Goal: Information Seeking & Learning: Learn about a topic

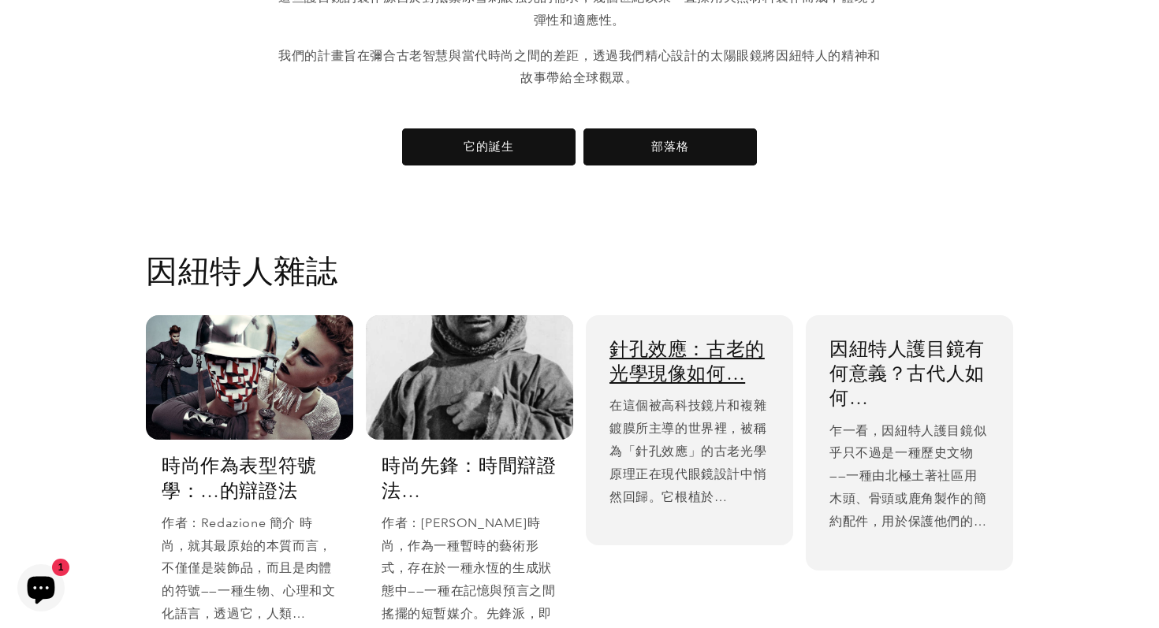
scroll to position [2777, 0]
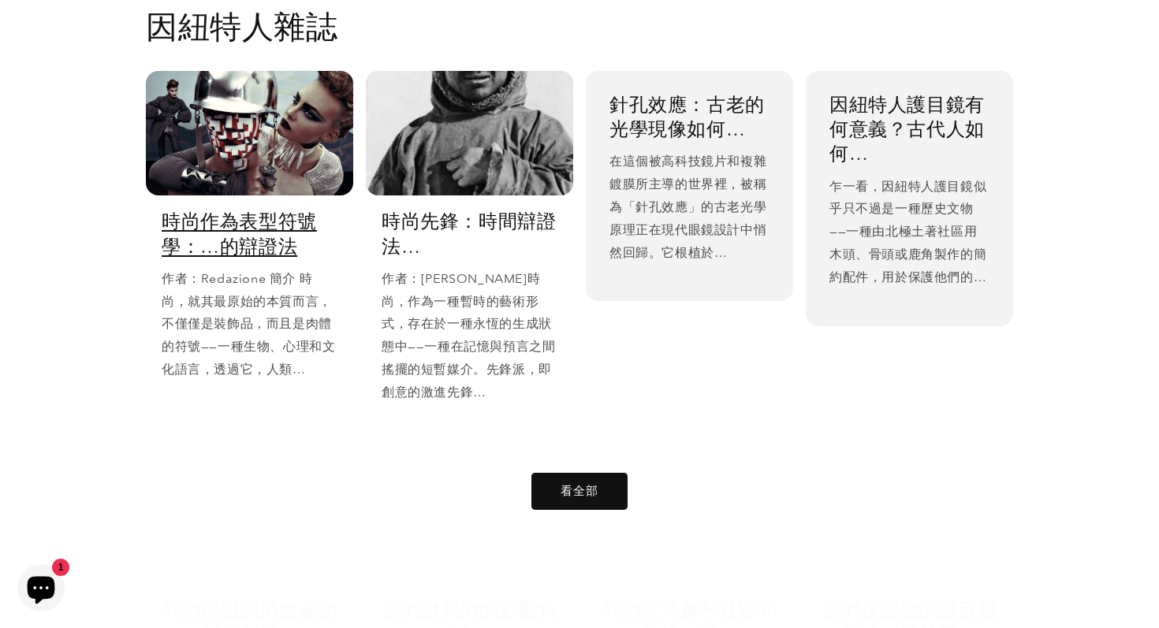
click at [304, 246] on link "時尚作為表型符號學：…的辯證法" at bounding box center [250, 233] width 176 height 49
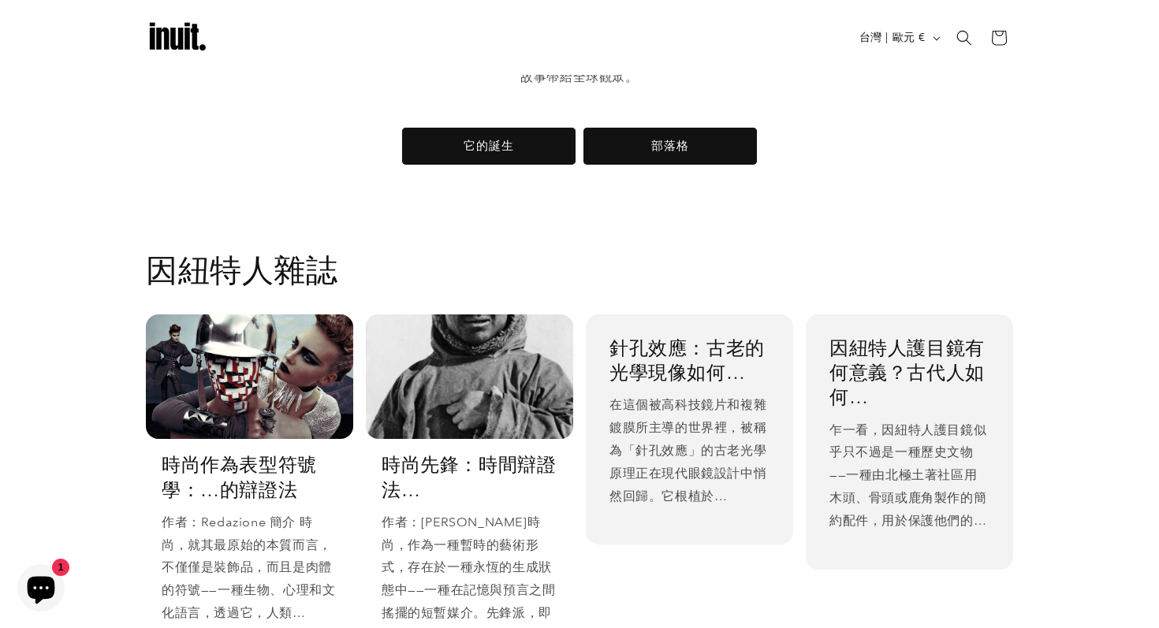
scroll to position [2486, 0]
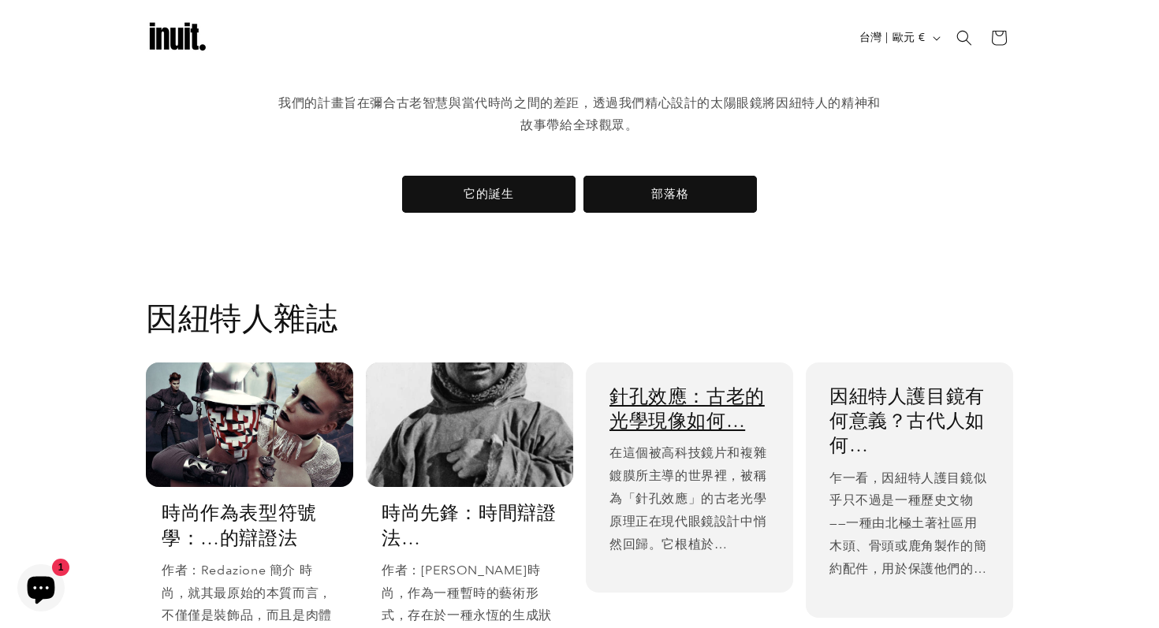
click at [643, 395] on link "針孔效應：古老的光學現像如何…" at bounding box center [689, 408] width 160 height 49
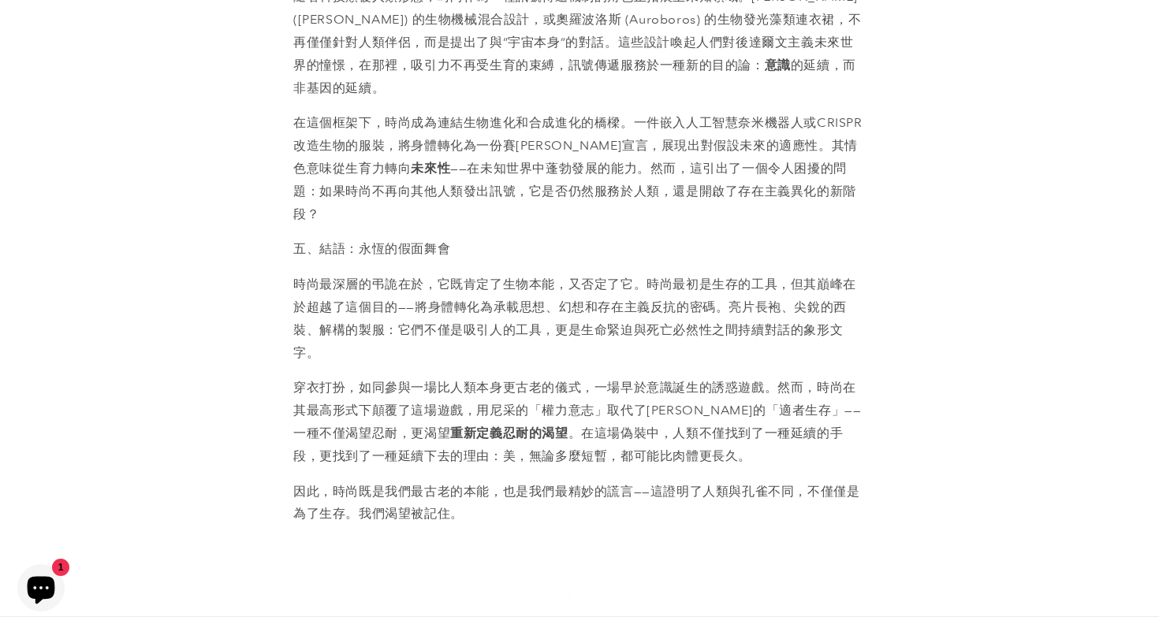
scroll to position [2208, 0]
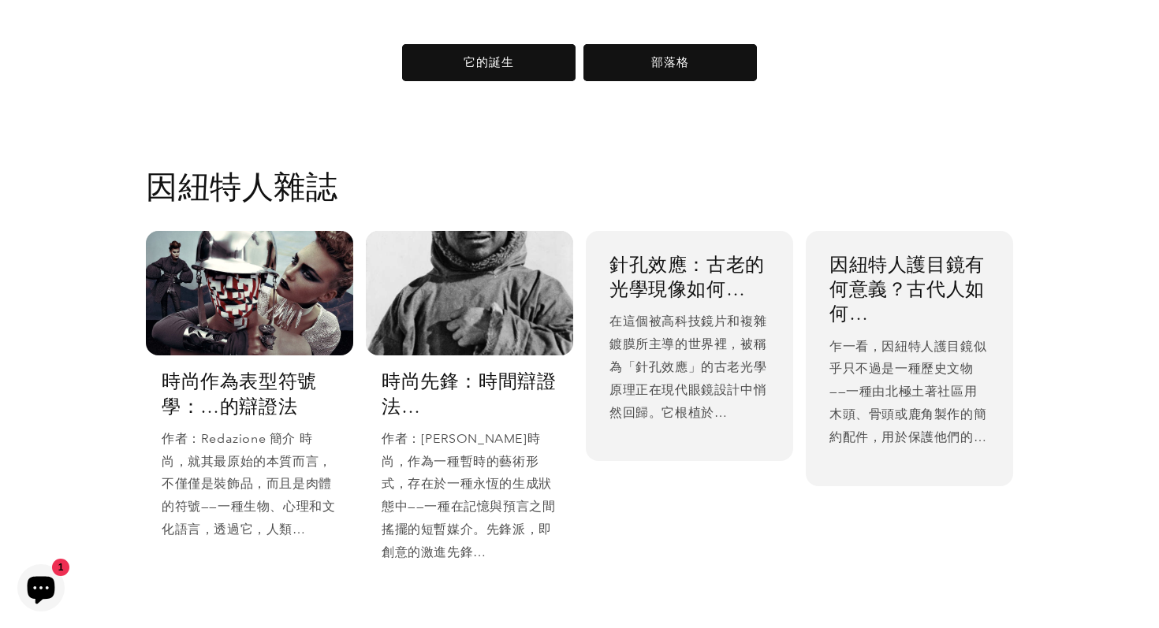
scroll to position [2622, 0]
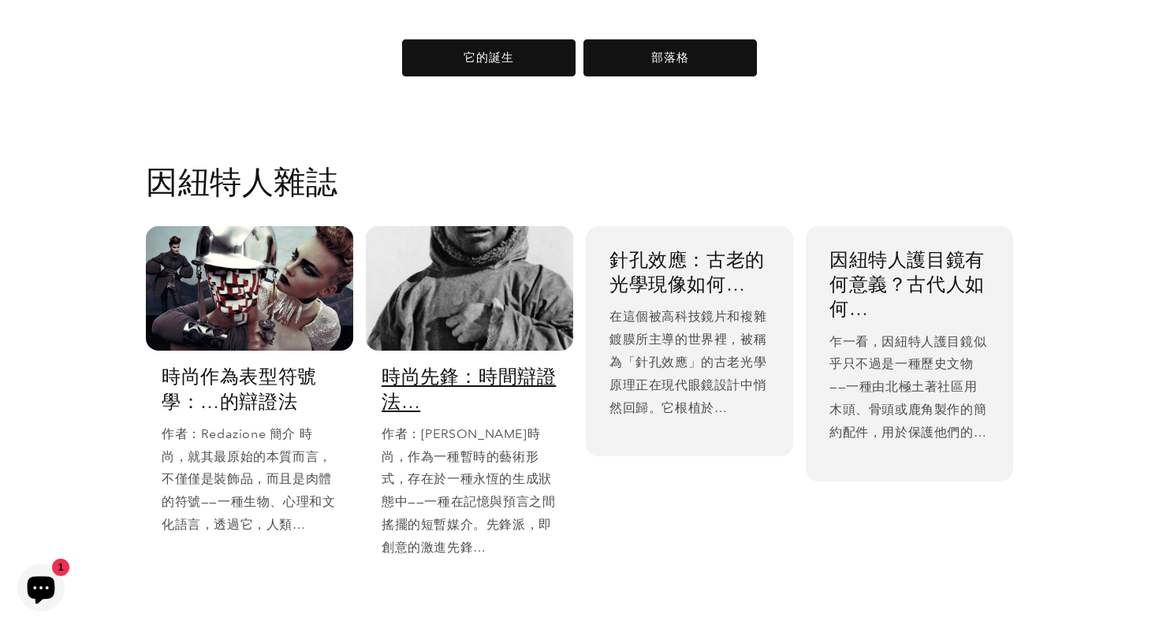
click at [550, 367] on link "時尚先鋒：時間辯證法…" at bounding box center [470, 388] width 176 height 49
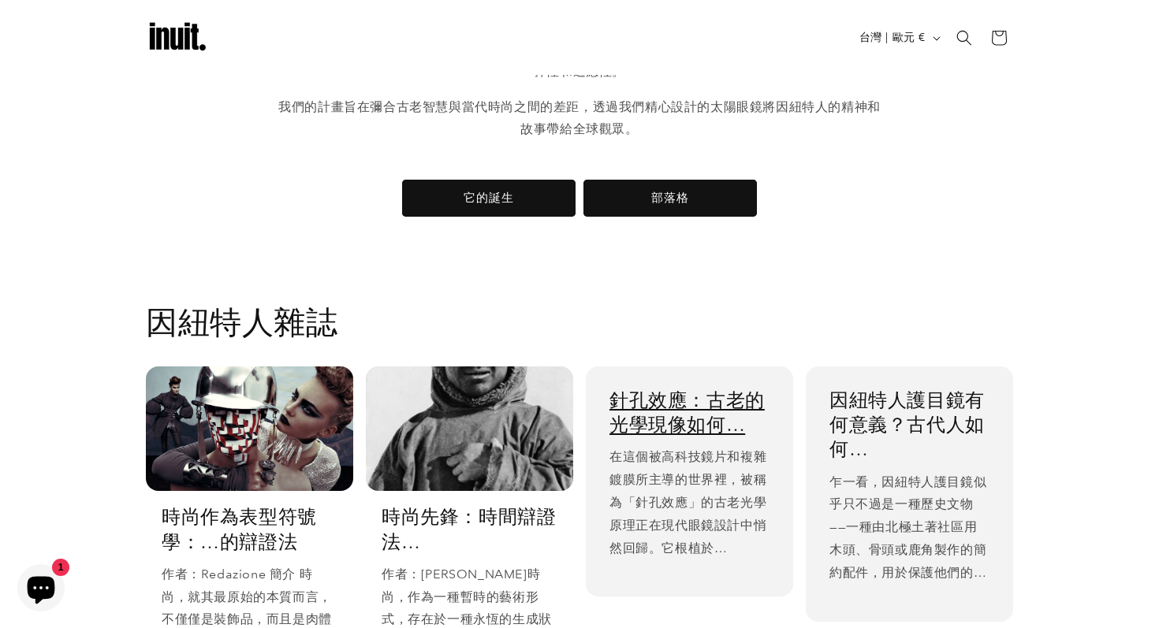
scroll to position [2405, 0]
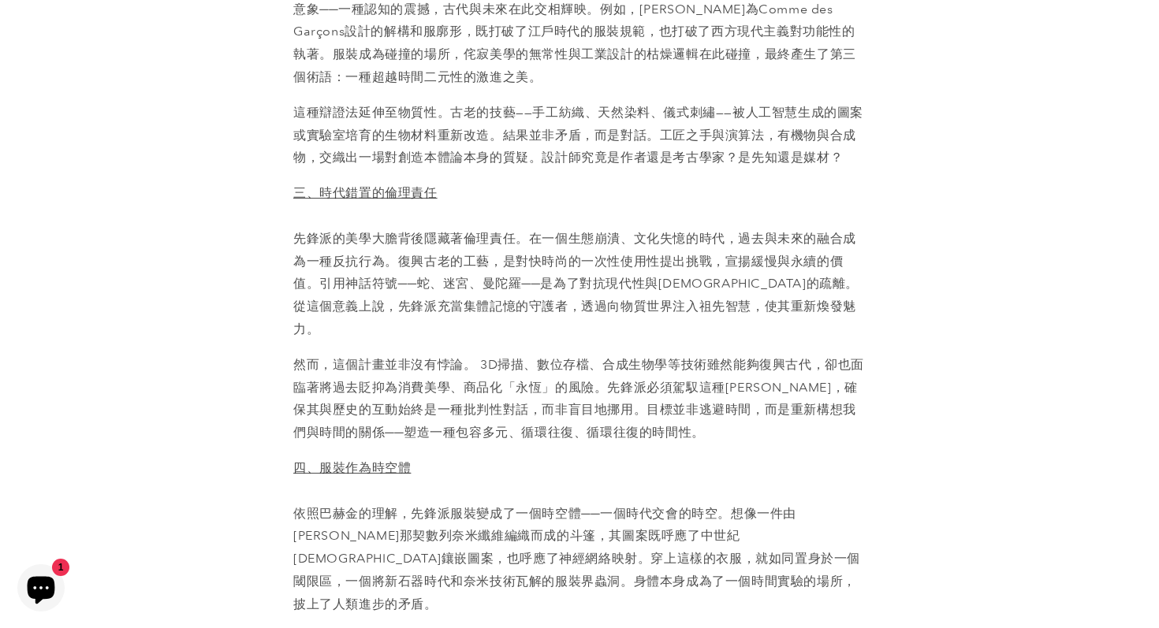
scroll to position [2688, 0]
